Goal: Register for event/course

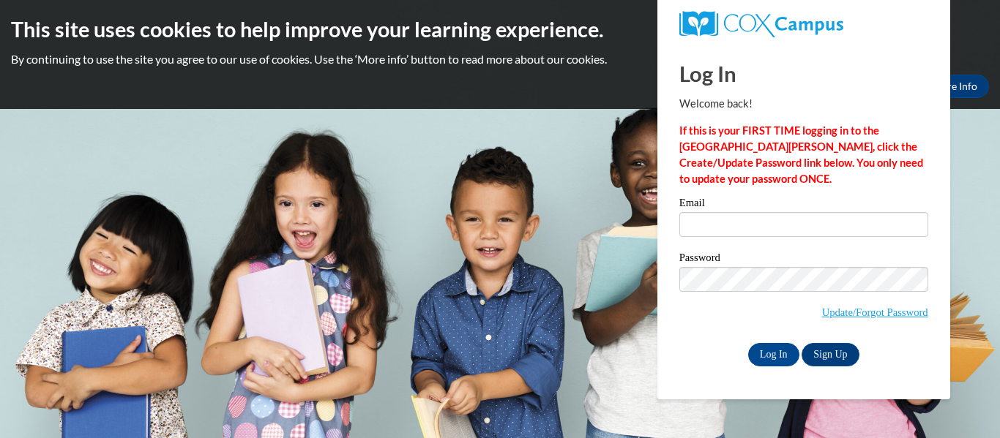
type input "[EMAIL_ADDRESS][DOMAIN_NAME]"
click at [708, 330] on div "Password Update/Forgot Password" at bounding box center [803, 296] width 249 height 86
click at [771, 356] on input "Log In" at bounding box center [773, 354] width 51 height 23
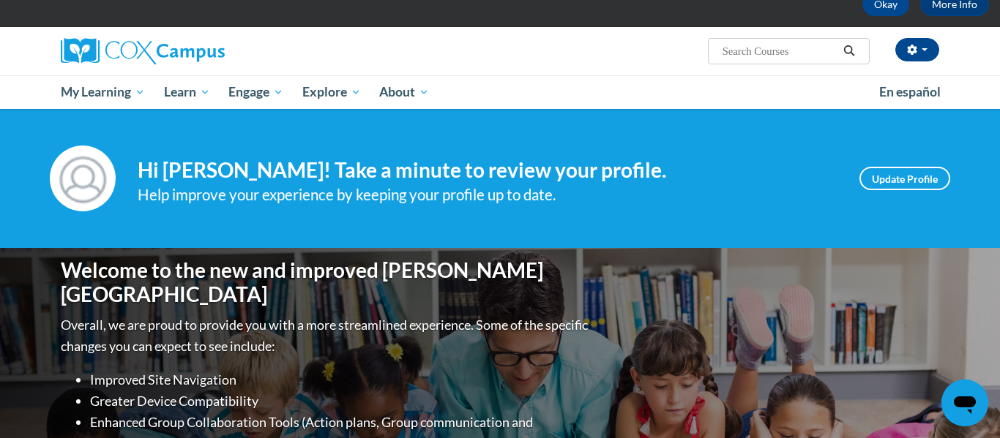
scroll to position [86, 0]
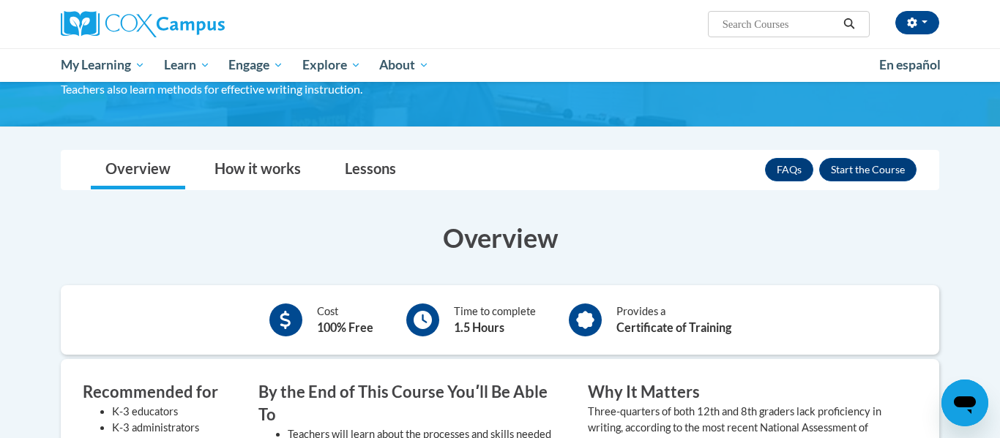
scroll to position [167, 0]
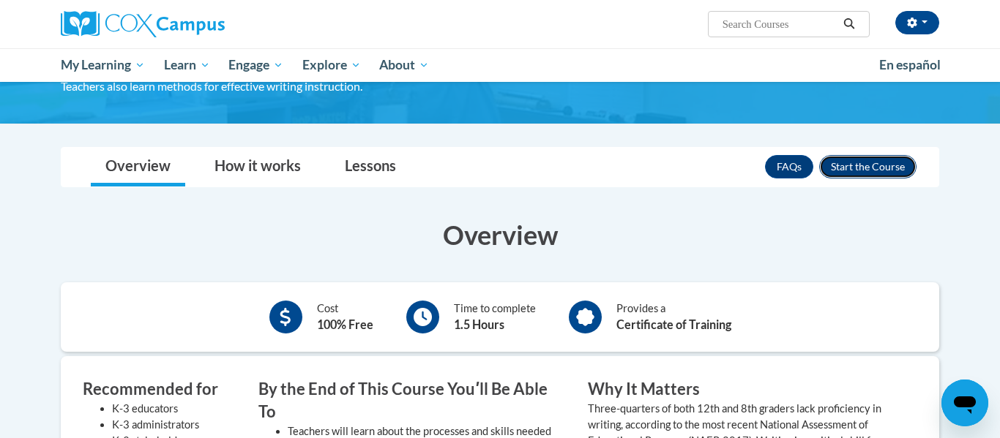
click at [908, 170] on button "Enroll" at bounding box center [867, 166] width 97 height 23
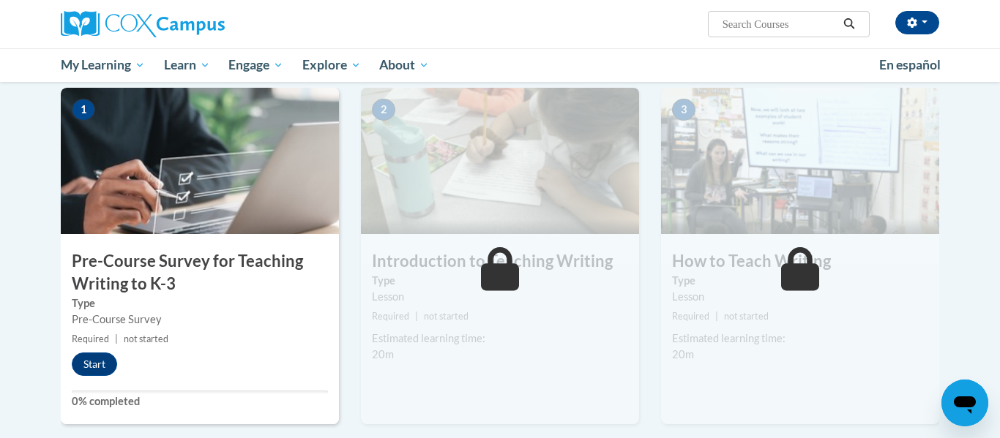
scroll to position [298, 0]
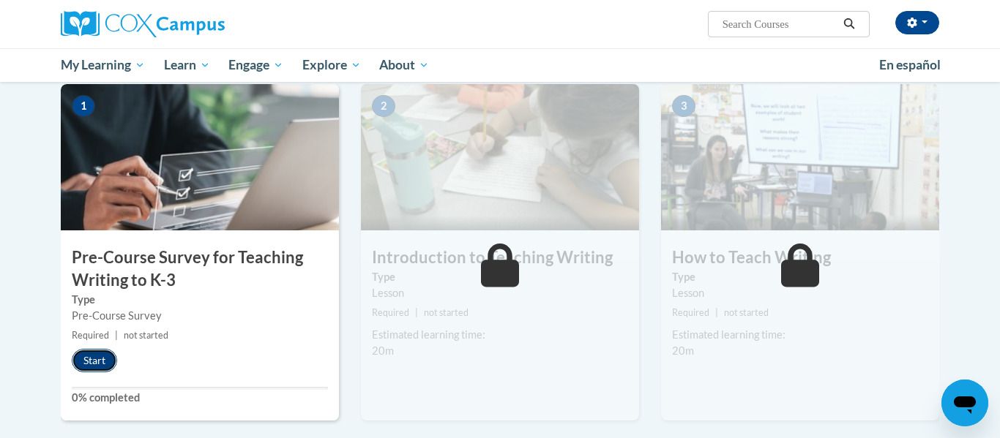
click at [91, 358] on button "Start" at bounding box center [94, 360] width 45 height 23
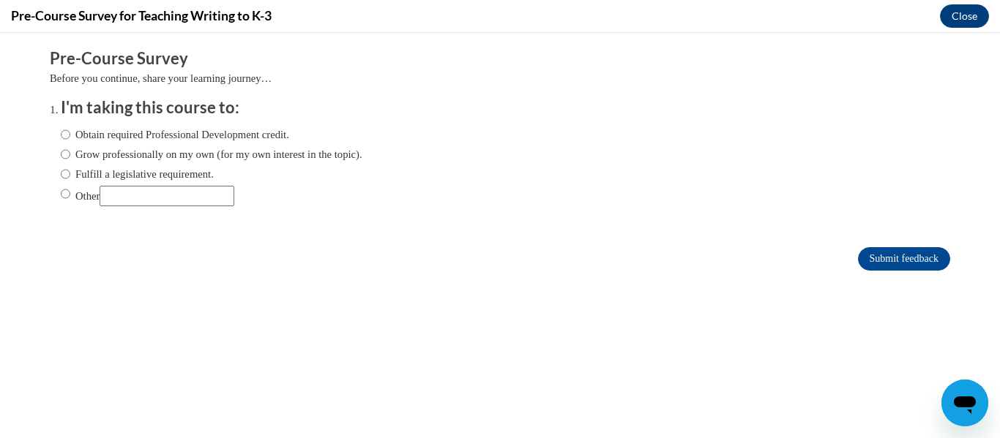
scroll to position [0, 0]
click at [185, 132] on label "Obtain required Professional Development credit." at bounding box center [175, 135] width 228 height 16
click at [70, 132] on input "Obtain required Professional Development credit." at bounding box center [66, 135] width 10 height 16
radio input "true"
click at [891, 258] on input "Submit feedback" at bounding box center [904, 258] width 92 height 23
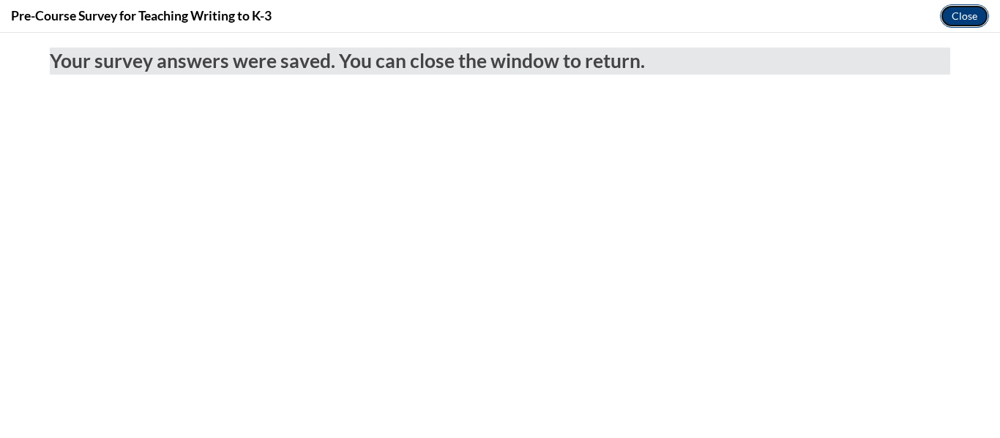
click at [956, 18] on button "Close" at bounding box center [964, 15] width 49 height 23
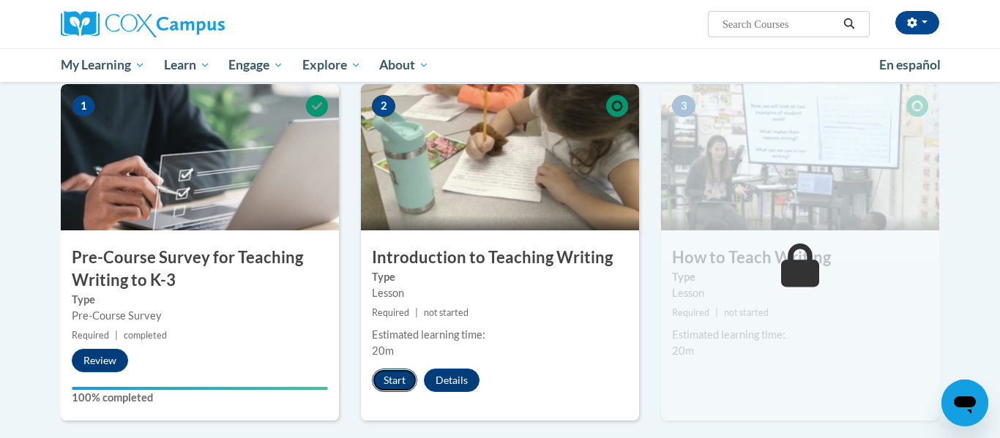
click at [388, 371] on button "Start" at bounding box center [394, 380] width 45 height 23
